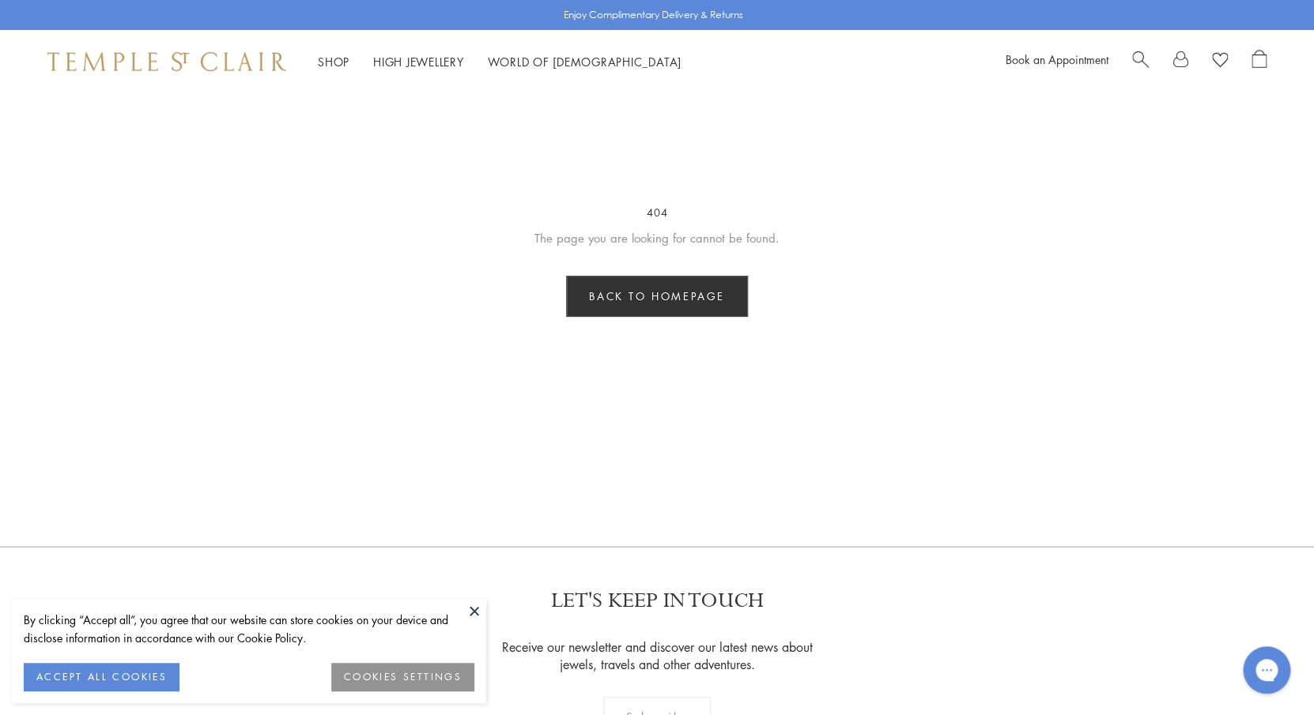
click at [658, 442] on div "Enjoy Complimentary Delivery & Returns Shop Shop Categories Amulets Pendants & …" at bounding box center [657, 559] width 1314 height 1118
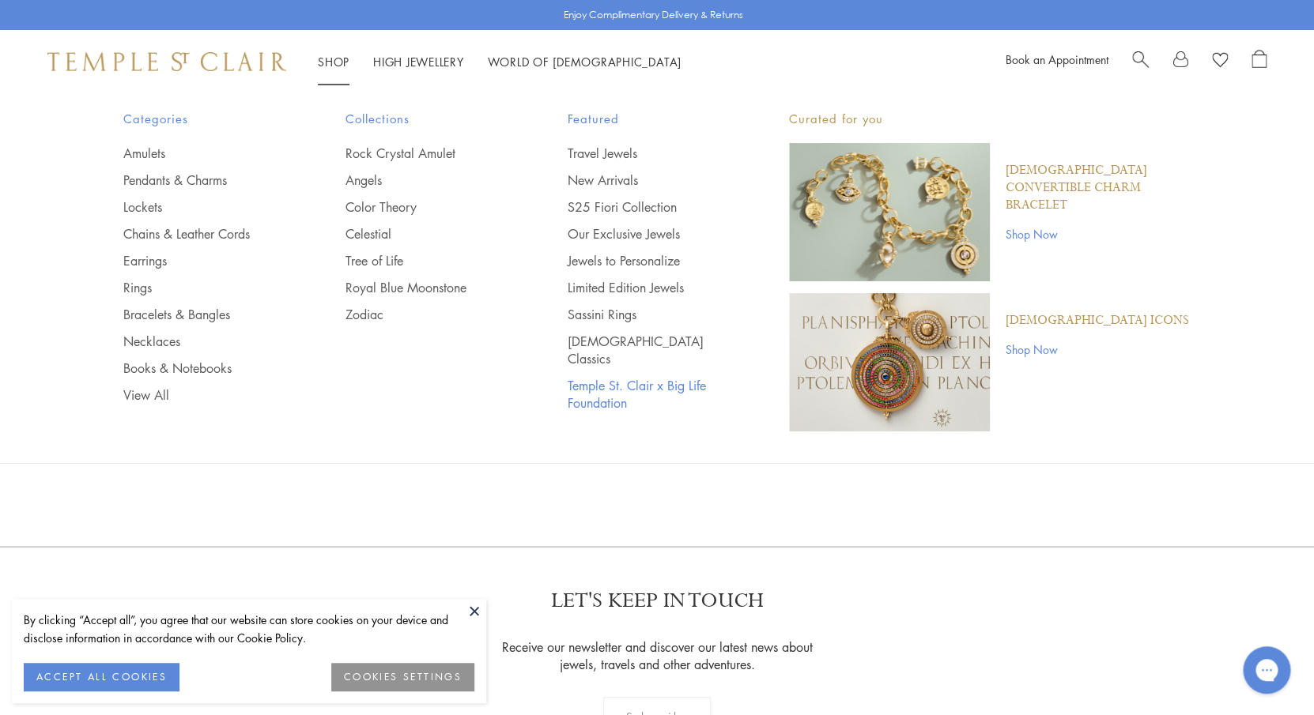
click at [614, 377] on link "Temple St. Clair x Big Life Foundation" at bounding box center [646, 394] width 159 height 35
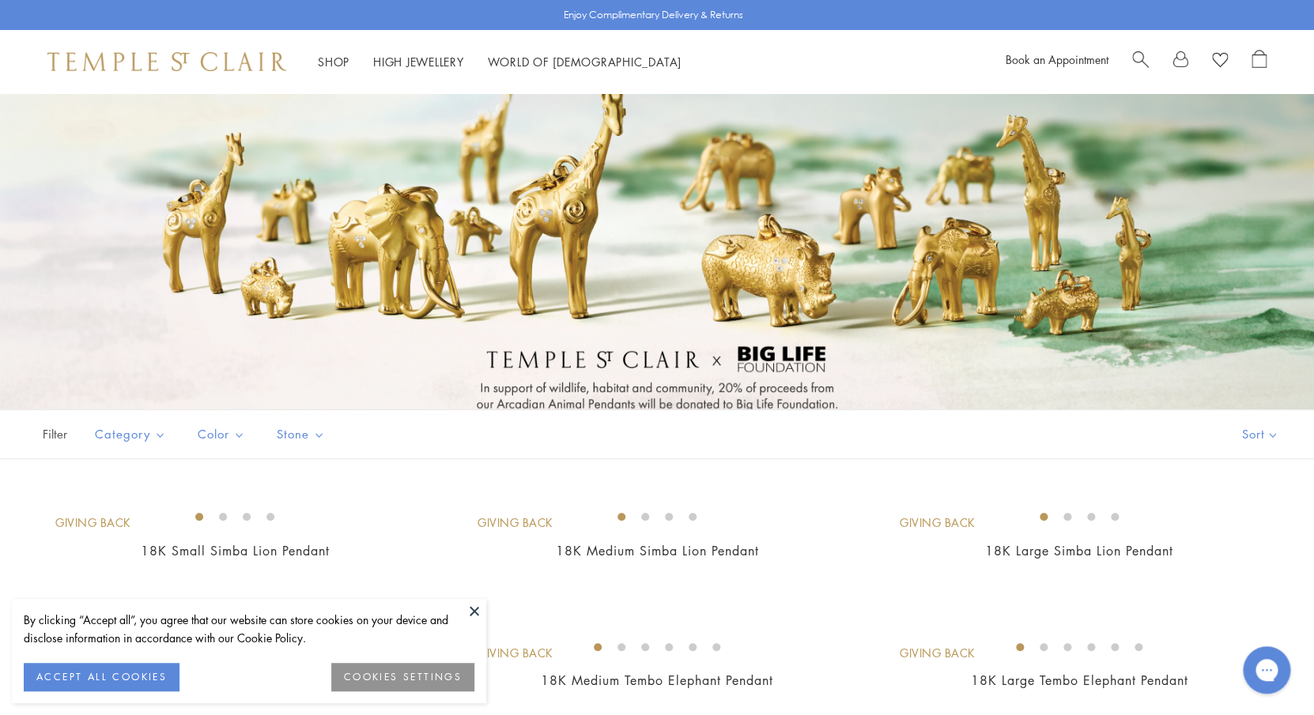
click at [676, 396] on div at bounding box center [657, 251] width 1314 height 316
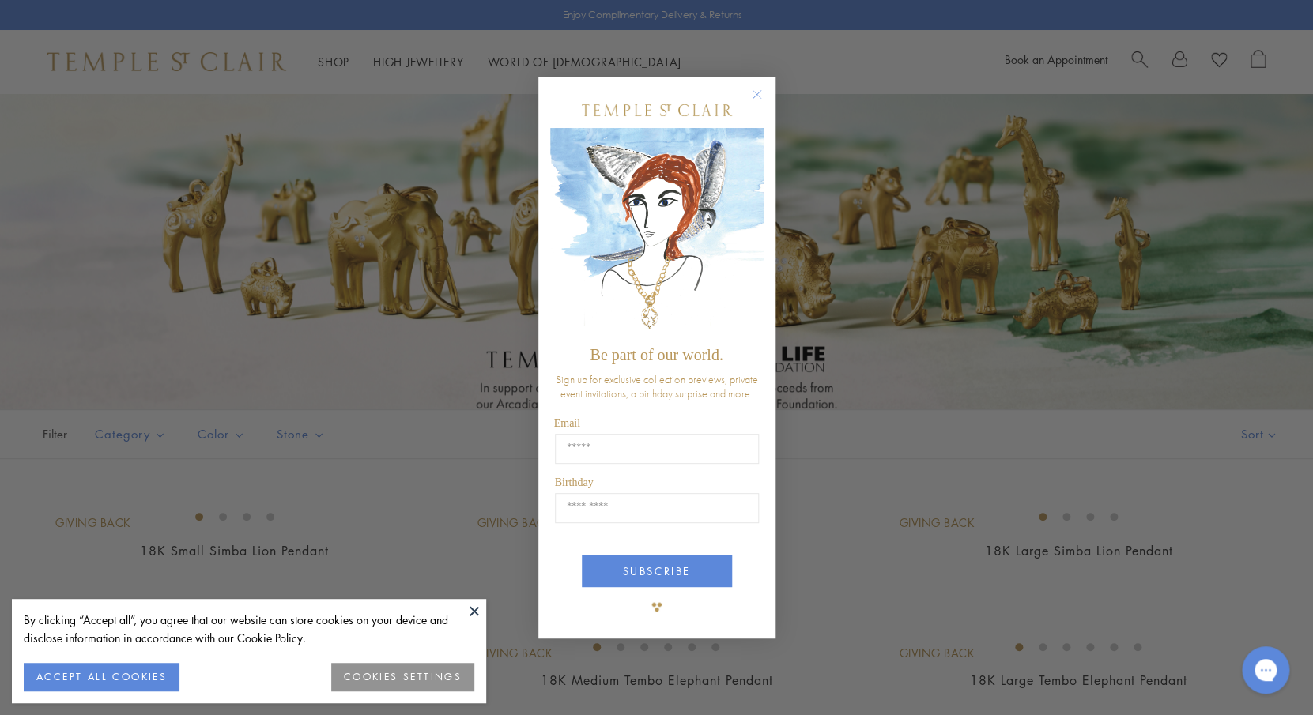
click at [763, 87] on circle "Close dialog" at bounding box center [756, 94] width 19 height 19
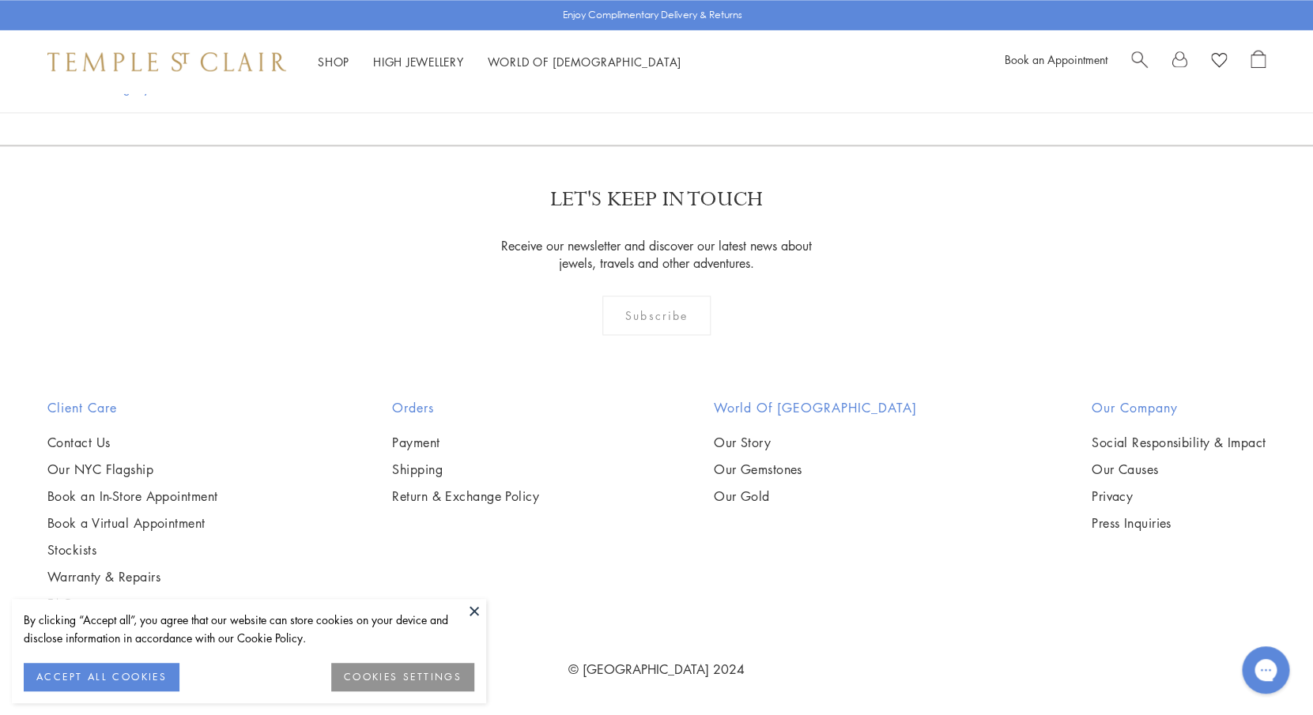
scroll to position [1165, 0]
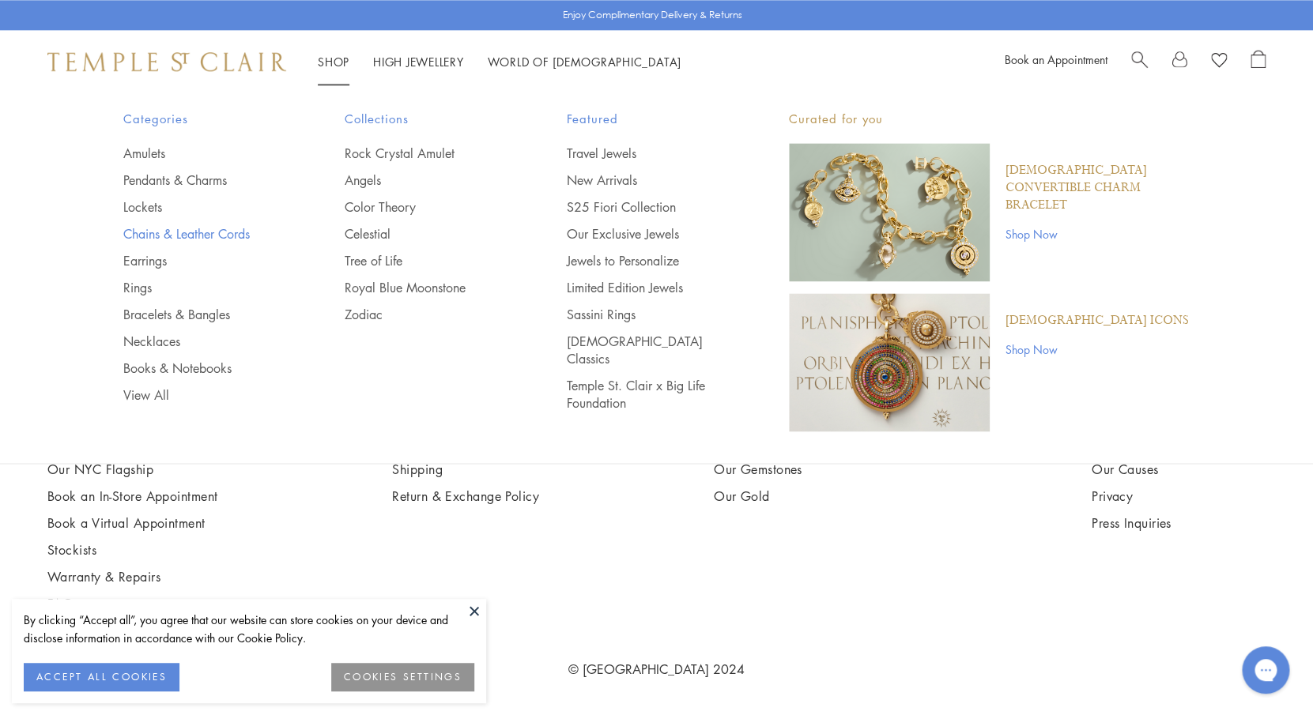
click at [187, 228] on link "Chains & Leather Cords" at bounding box center [202, 233] width 159 height 17
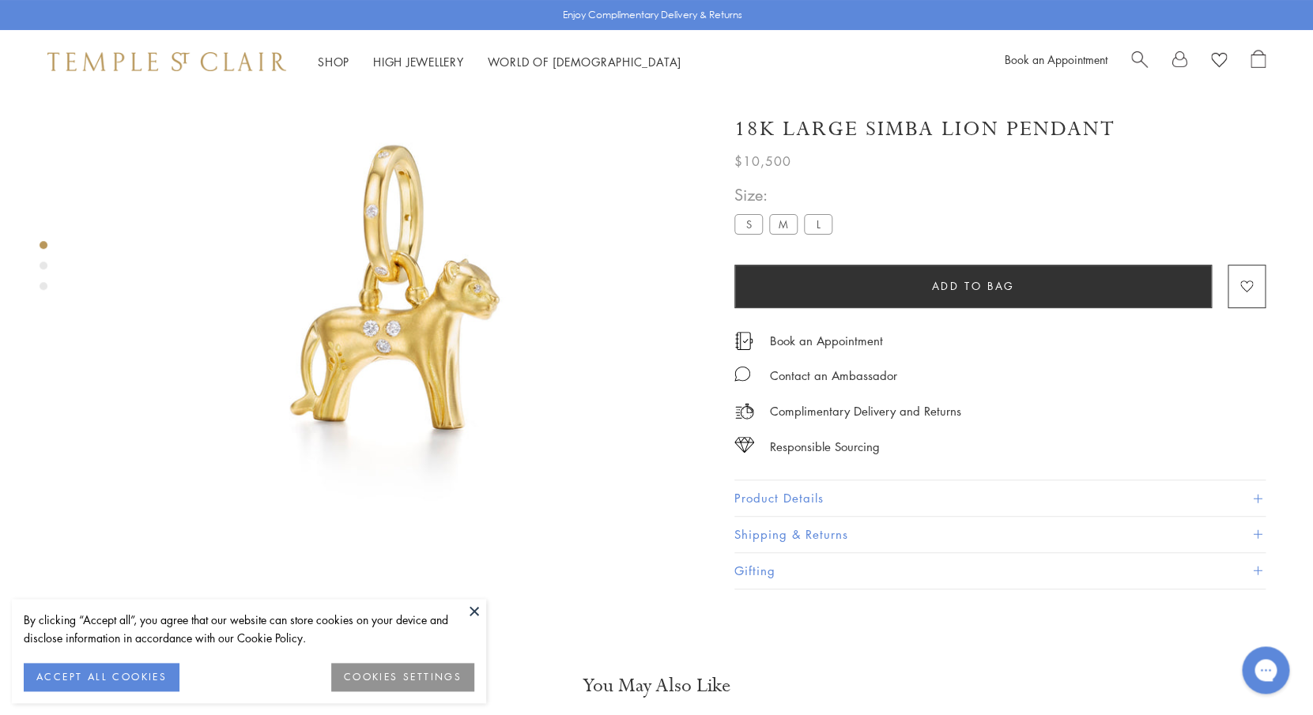
scroll to position [93, 0]
click at [821, 228] on label "L" at bounding box center [818, 224] width 28 height 20
click at [811, 221] on label "L" at bounding box center [818, 224] width 28 height 20
click at [549, 395] on img at bounding box center [387, 308] width 617 height 617
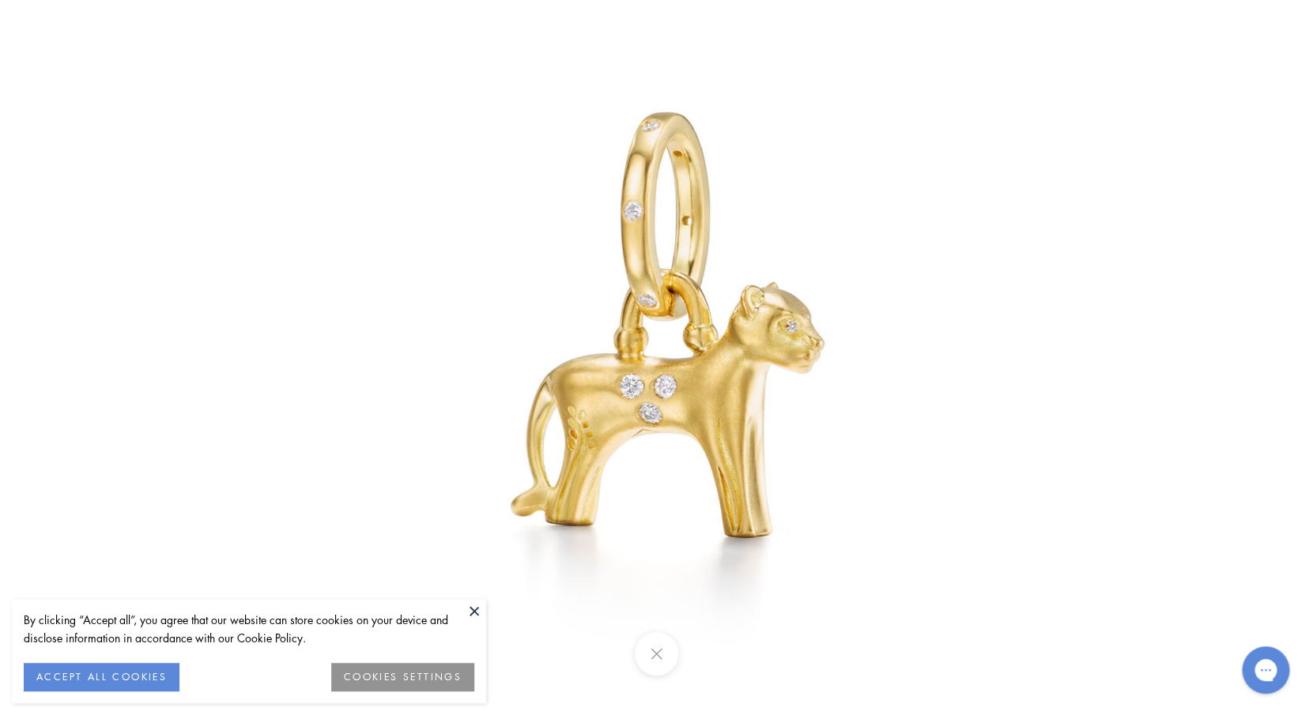
click at [799, 196] on img at bounding box center [656, 358] width 925 height 925
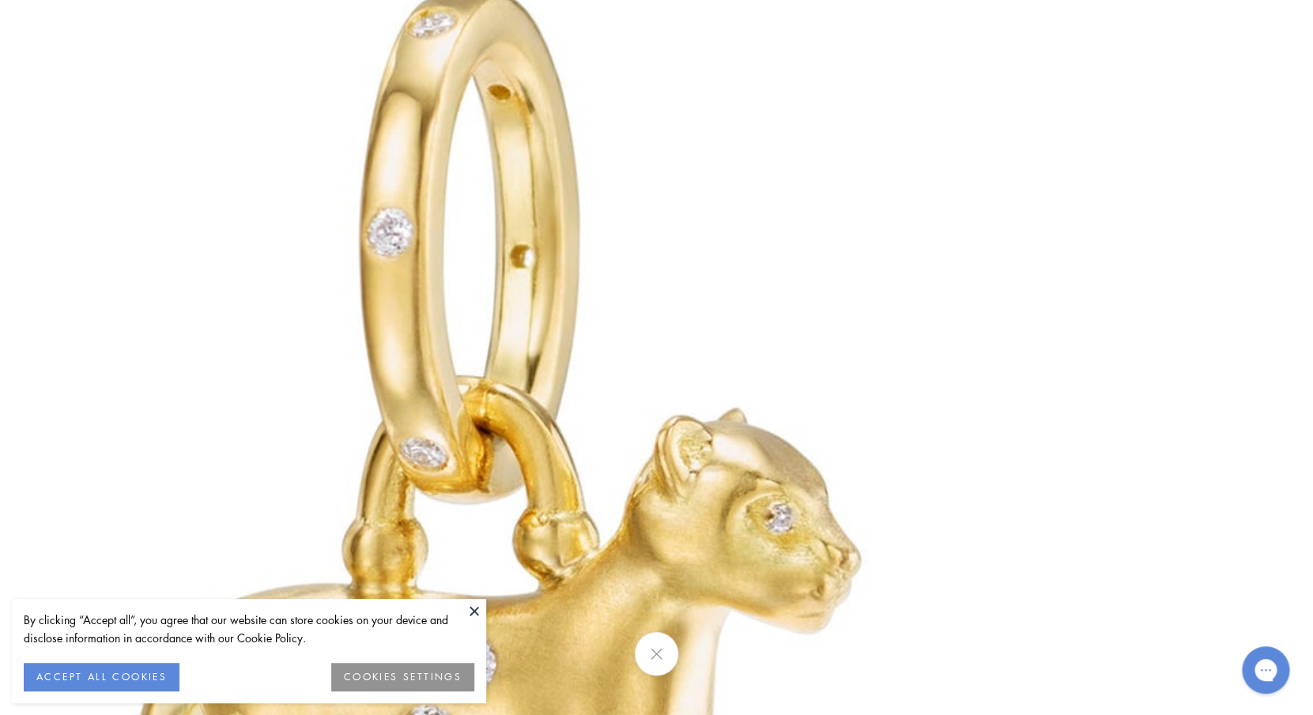
click at [657, 658] on button at bounding box center [656, 653] width 43 height 43
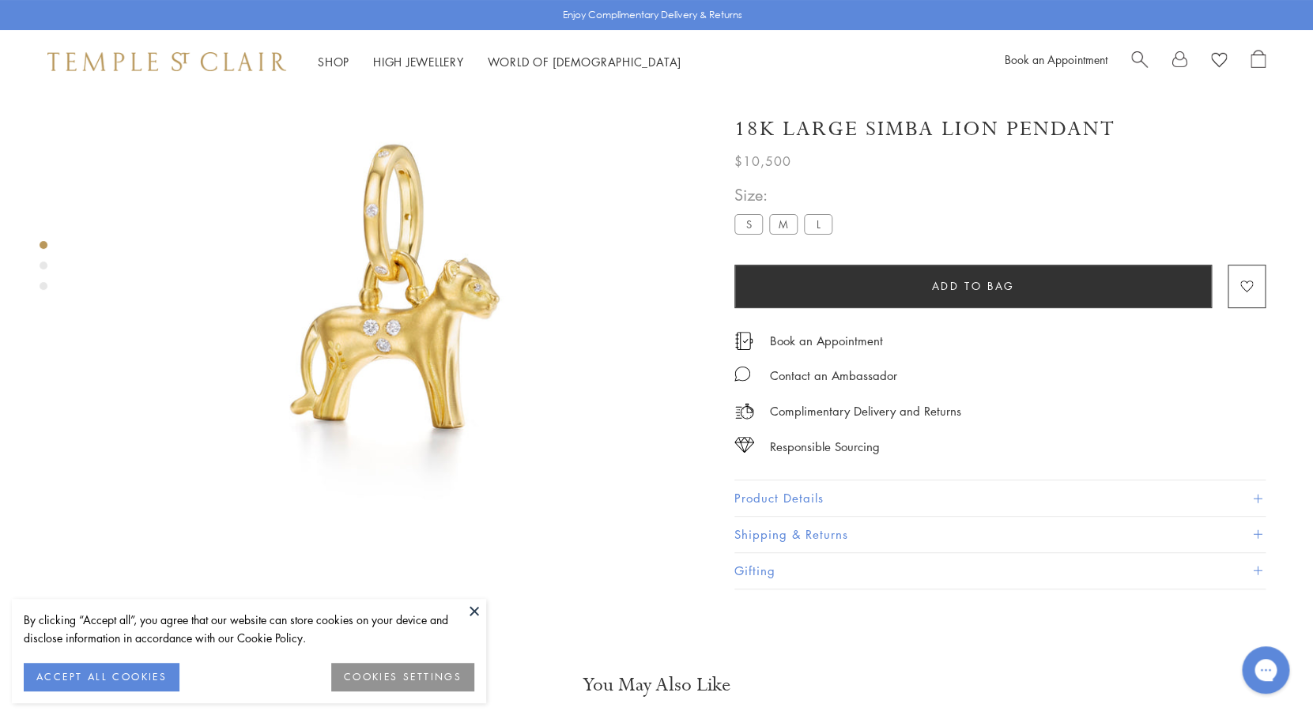
click at [778, 224] on label "M" at bounding box center [783, 224] width 28 height 20
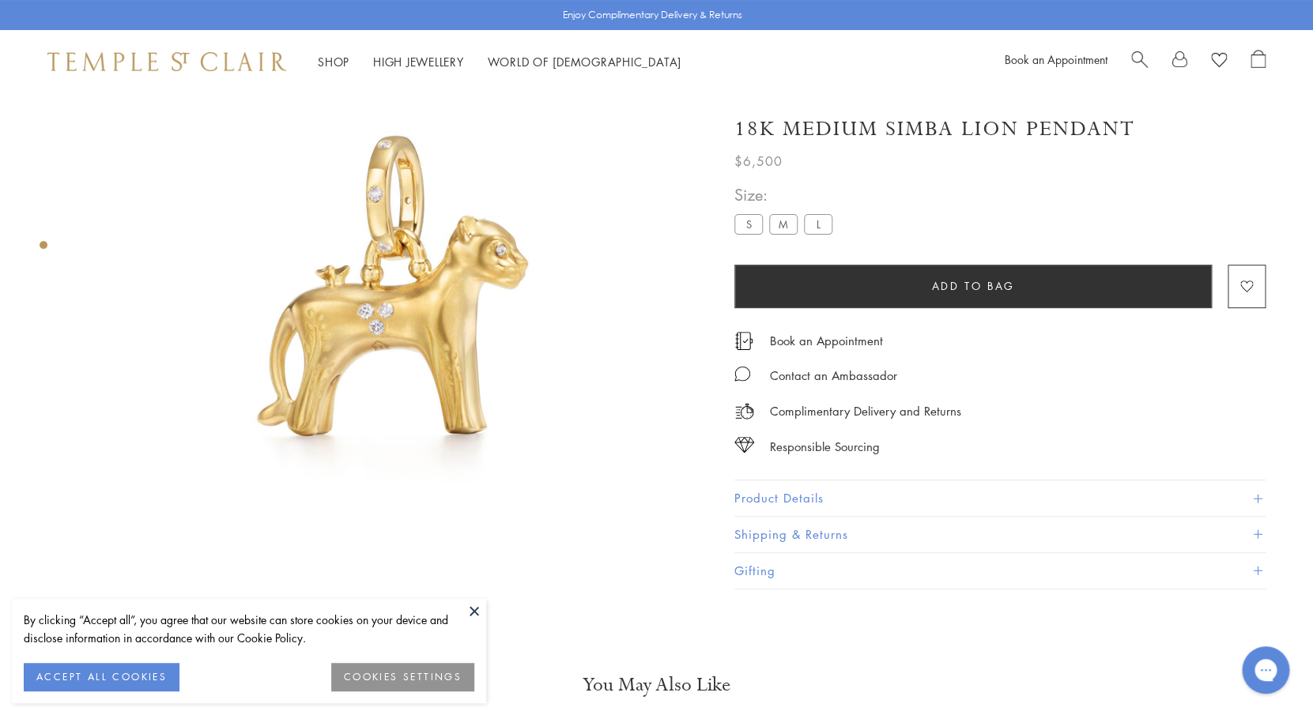
click at [826, 228] on label "L" at bounding box center [818, 224] width 28 height 20
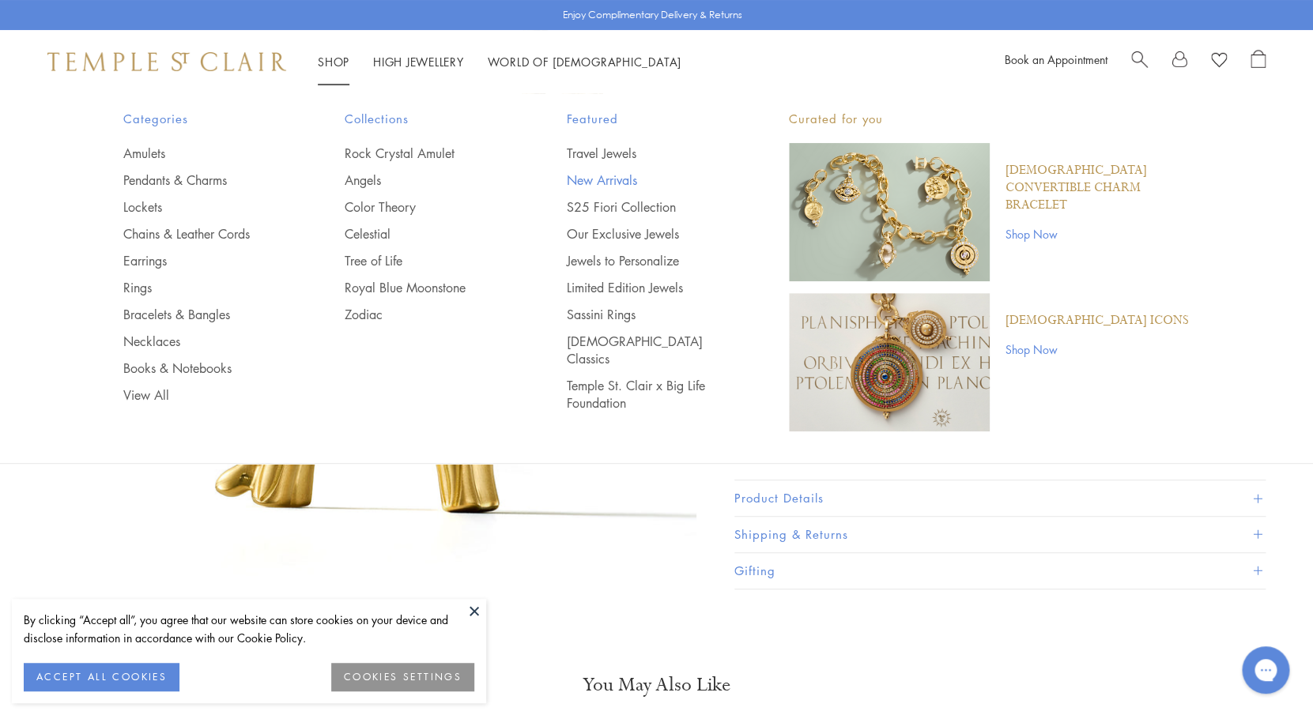
click at [613, 176] on link "New Arrivals" at bounding box center [646, 180] width 159 height 17
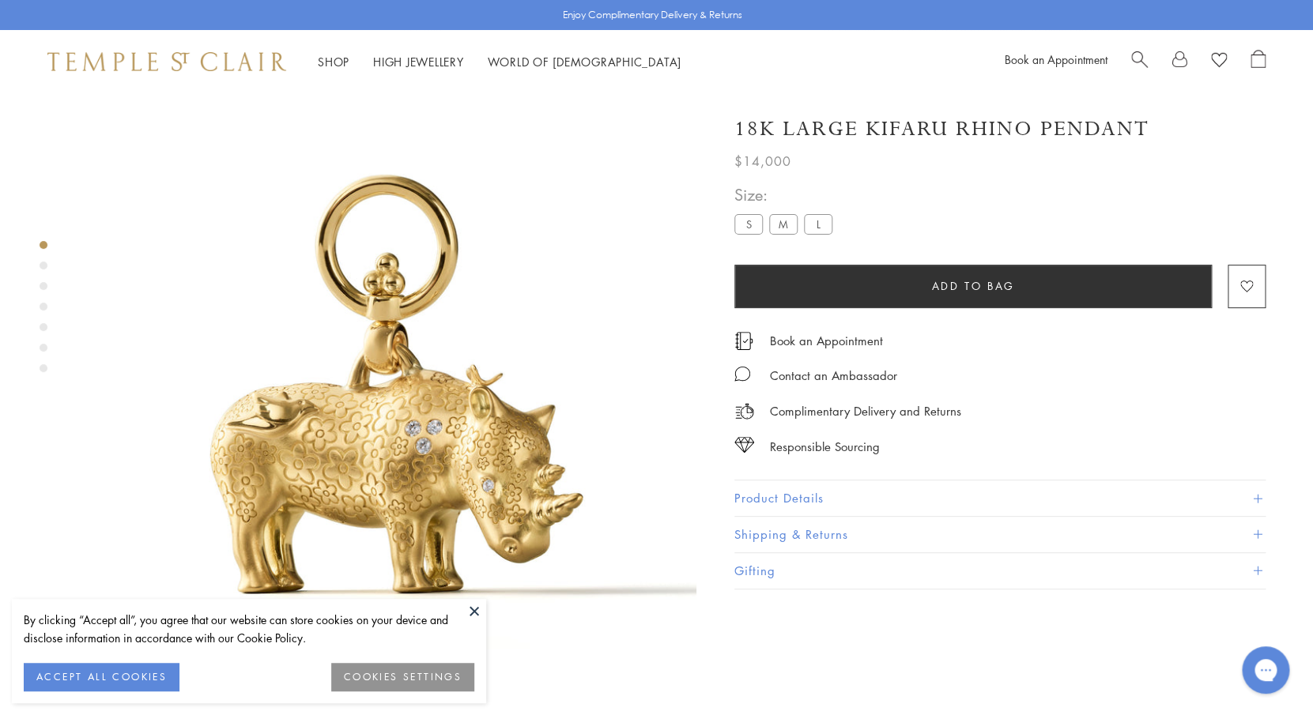
click at [704, 2] on div "Enjoy Complimentary Delivery & Returns" at bounding box center [656, 15] width 1313 height 30
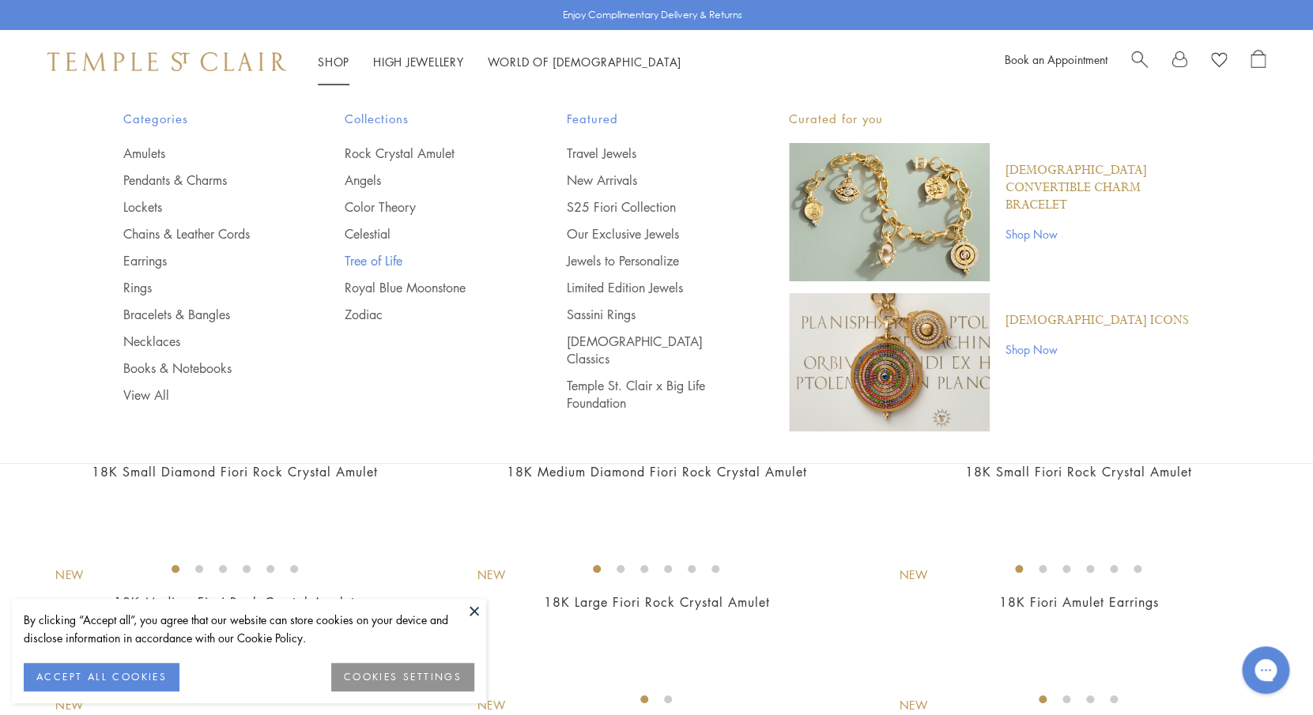
click at [373, 264] on link "Tree of Life" at bounding box center [424, 260] width 159 height 17
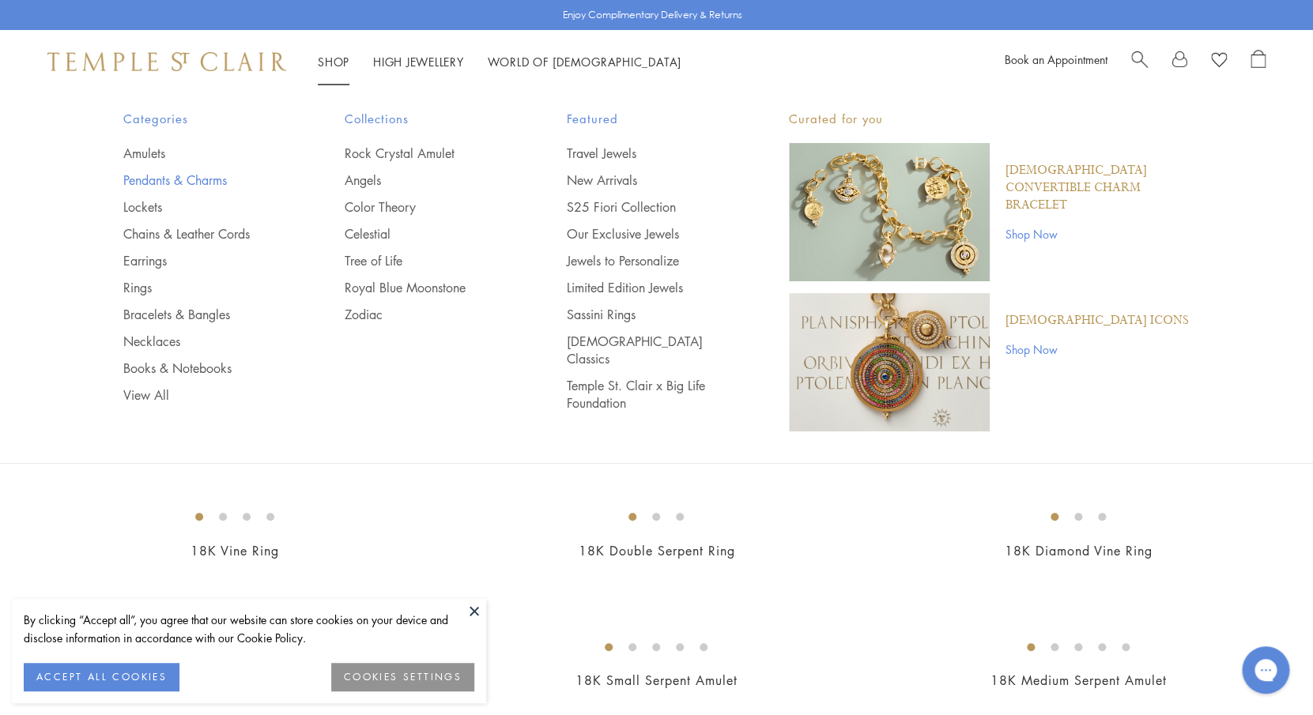
click at [206, 187] on link "Pendants & Charms" at bounding box center [202, 180] width 159 height 17
